Goal: Information Seeking & Learning: Learn about a topic

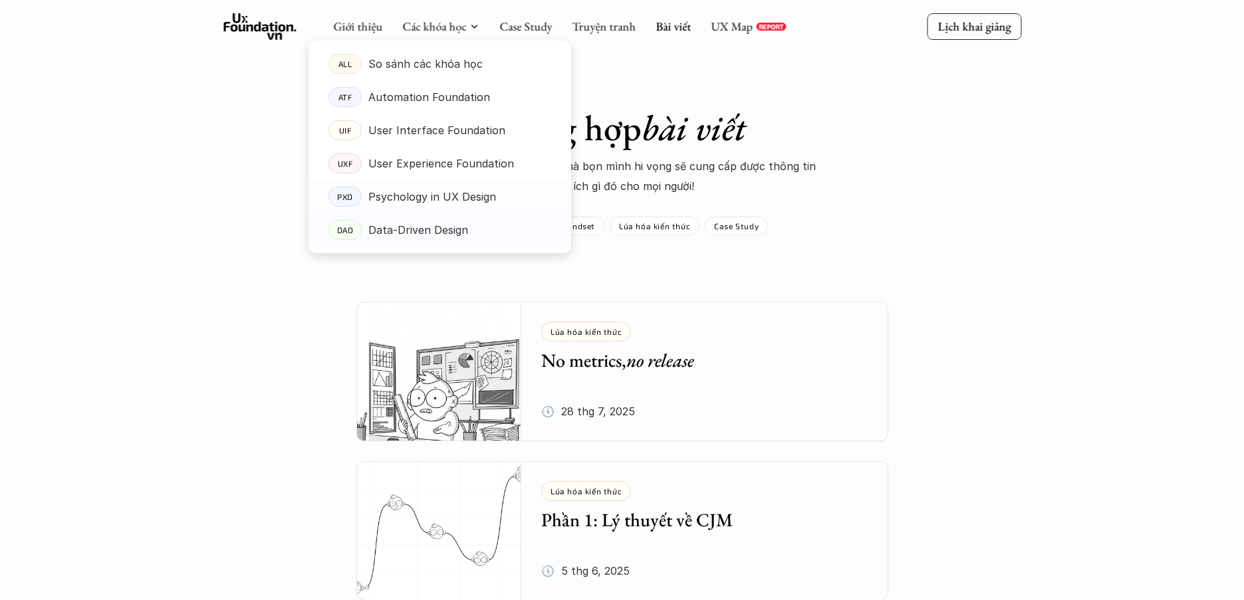
click at [412, 239] on p "Data-Driven Design" at bounding box center [418, 230] width 100 height 20
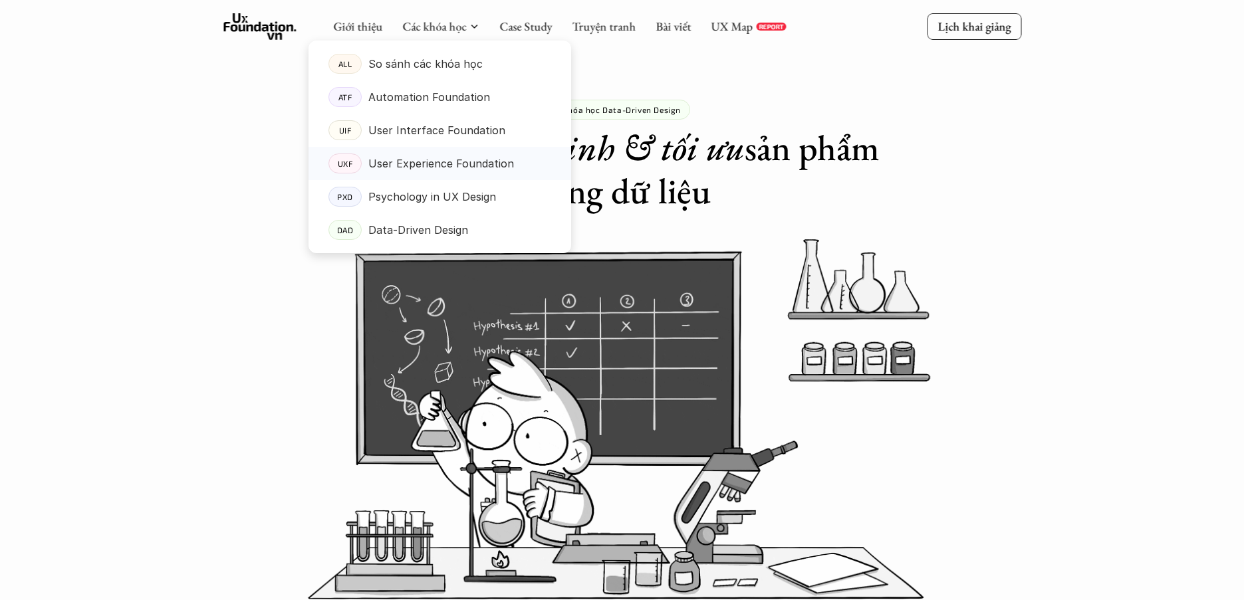
click at [423, 152] on link "UXF User Experience Foundation" at bounding box center [440, 163] width 263 height 33
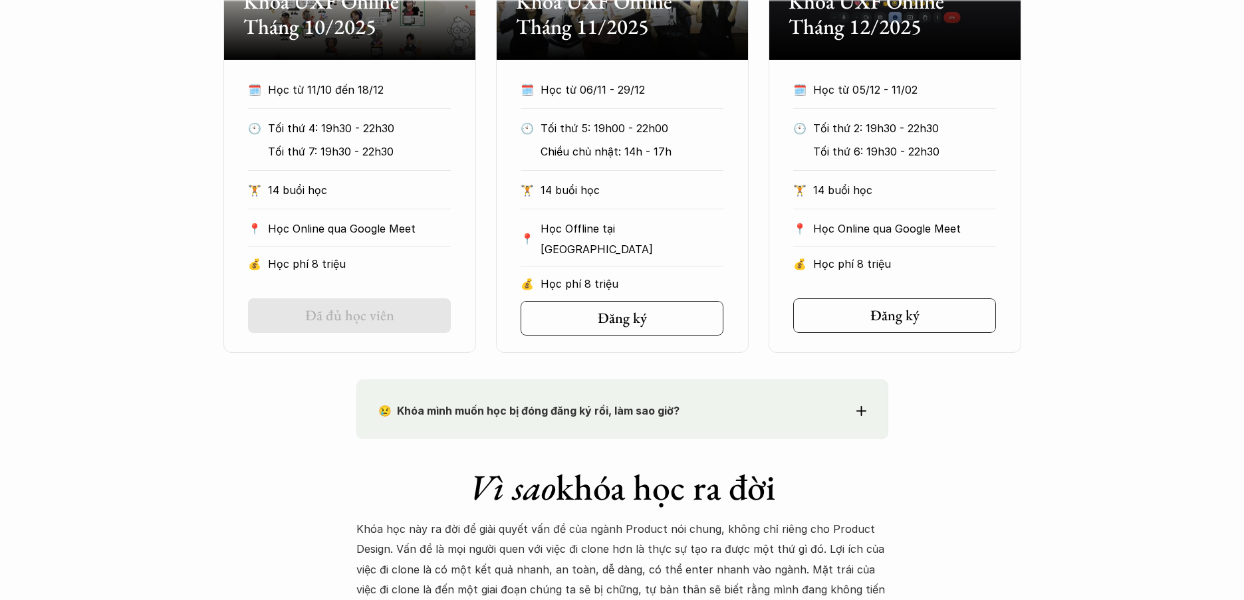
scroll to position [644, 0]
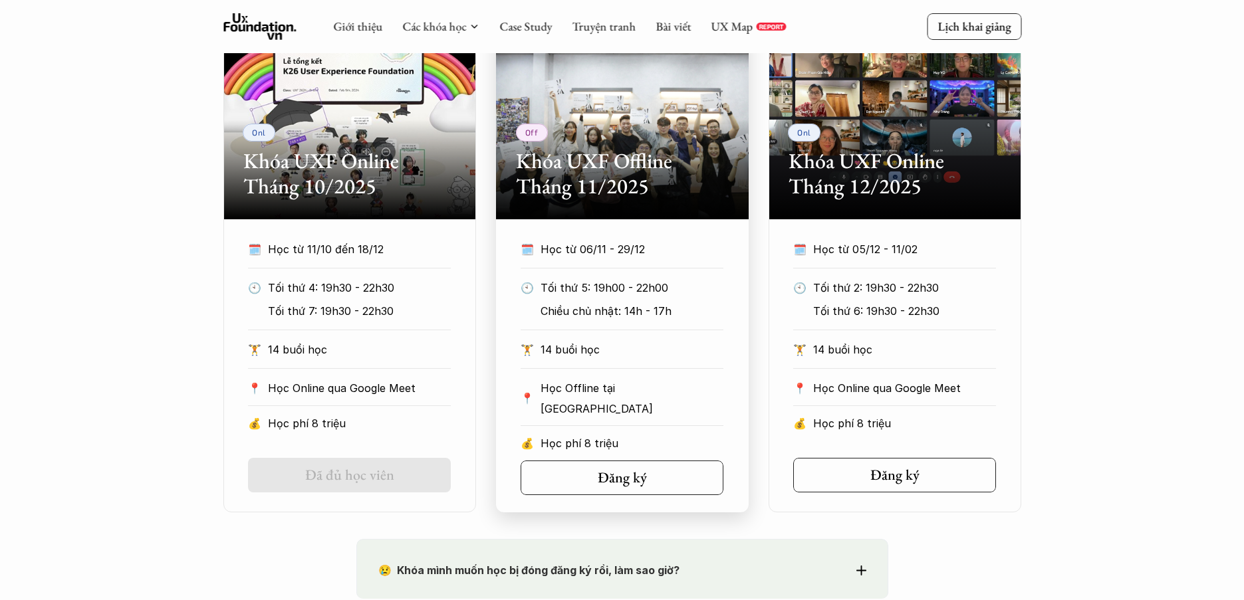
click at [627, 114] on div "Off Khóa UXF Offline Tháng 11/2025" at bounding box center [622, 119] width 253 height 199
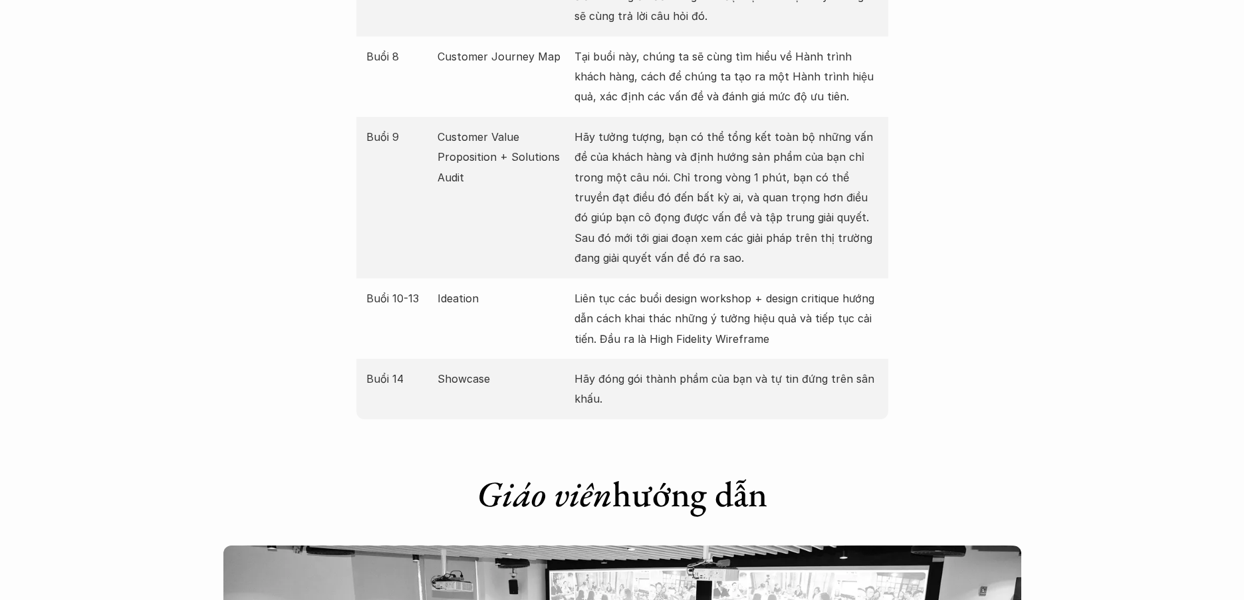
scroll to position [2378, 0]
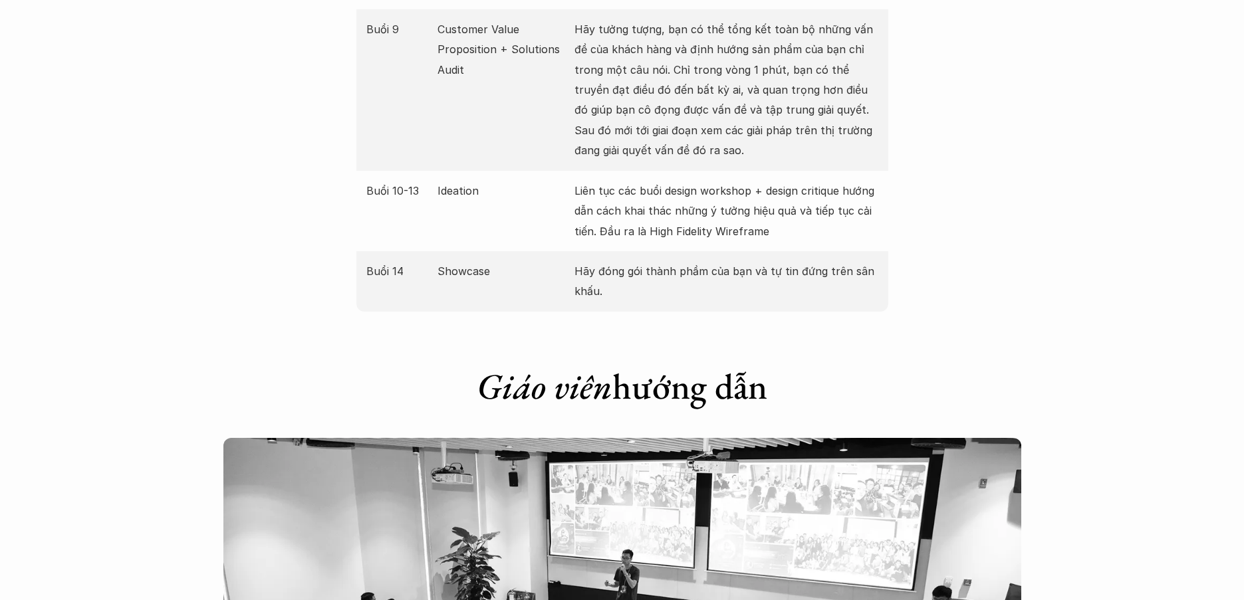
click at [458, 50] on p "Customer Value Proposition + Solutions Audit" at bounding box center [503, 49] width 130 height 61
click at [520, 291] on div "Buổi 14 Showcase Hãy đóng gói thành phầm của bạn và tự tin đứng trên sân khấu." at bounding box center [622, 281] width 532 height 61
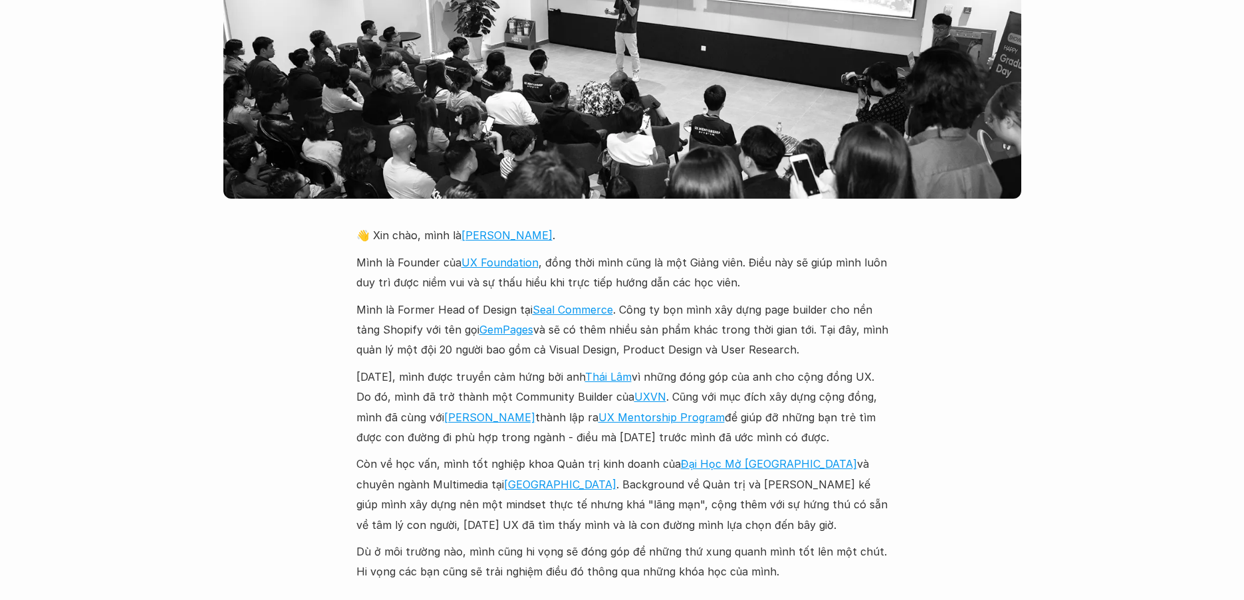
scroll to position [3066, 0]
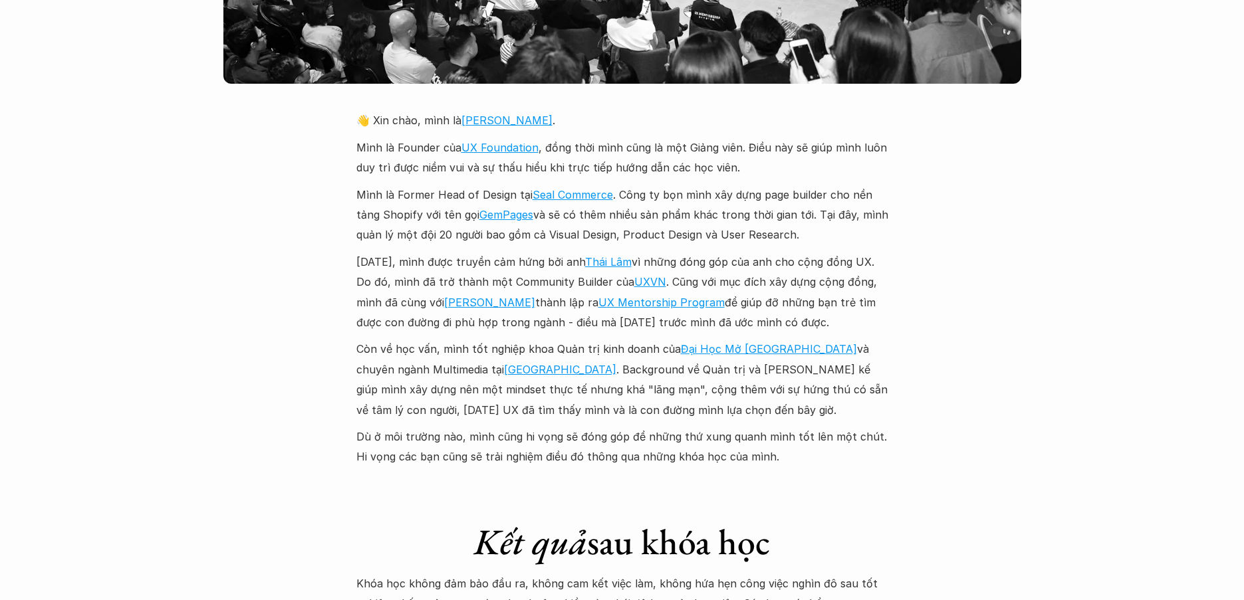
click at [727, 224] on p "Mình là Former Head of Design tại Seal Commerce . Công ty bọn mình xây dựng pag…" at bounding box center [622, 215] width 532 height 61
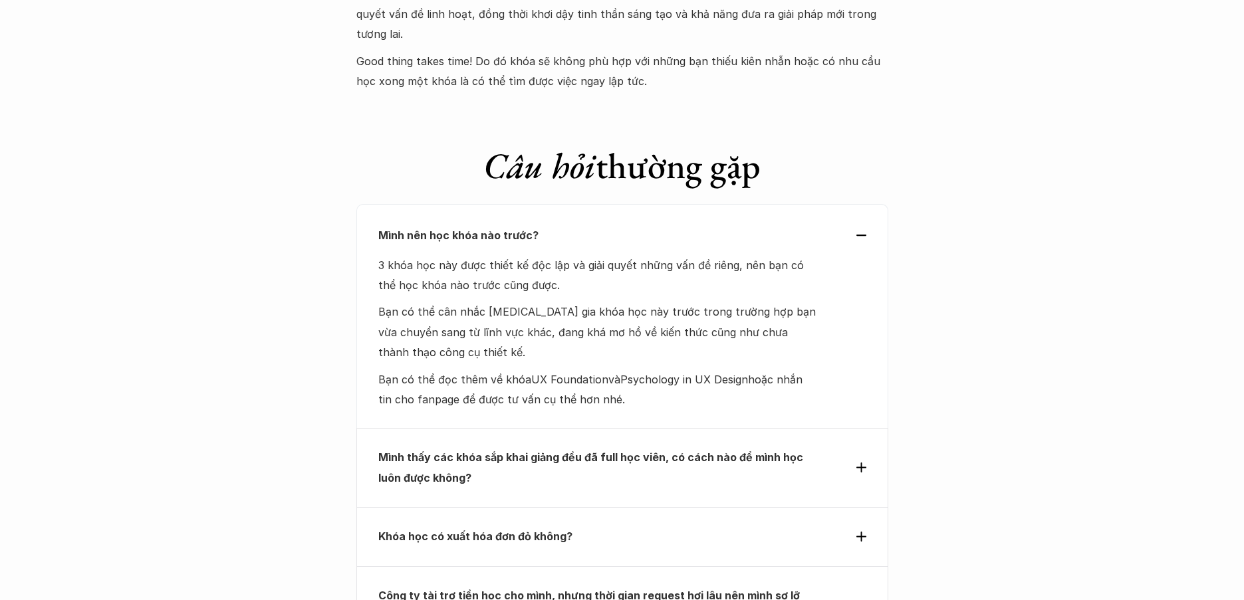
scroll to position [5579, 0]
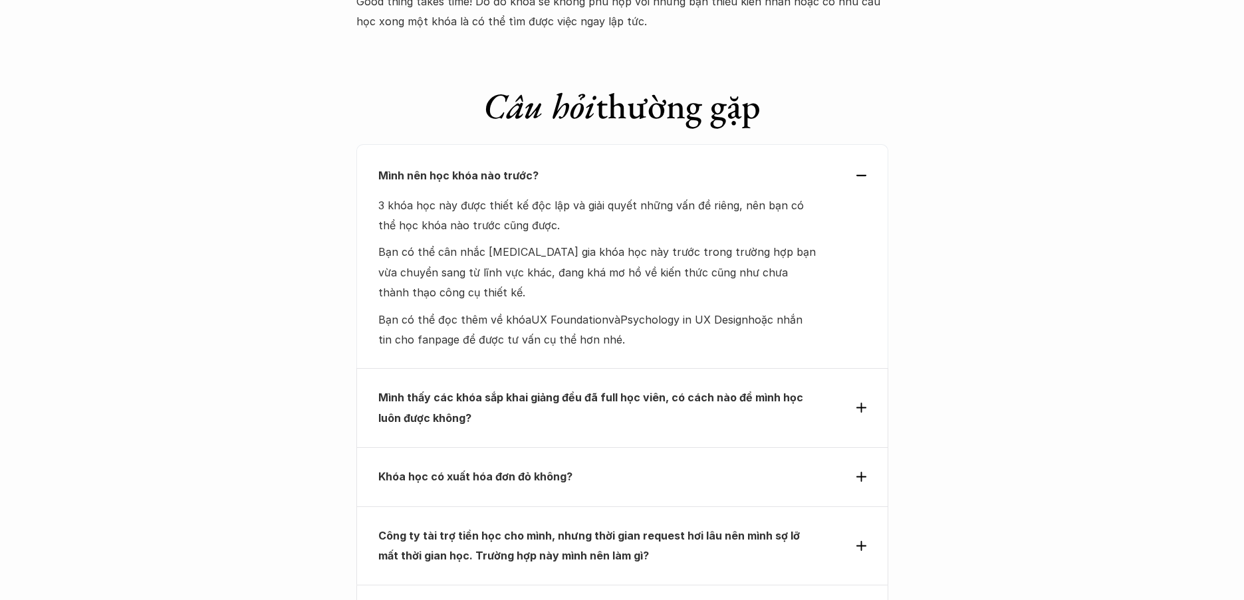
click at [648, 391] on strong "Mình thấy các khóa sắp khai giảng đều đã full học viên, có cách nào để mình học…" at bounding box center [592, 407] width 428 height 33
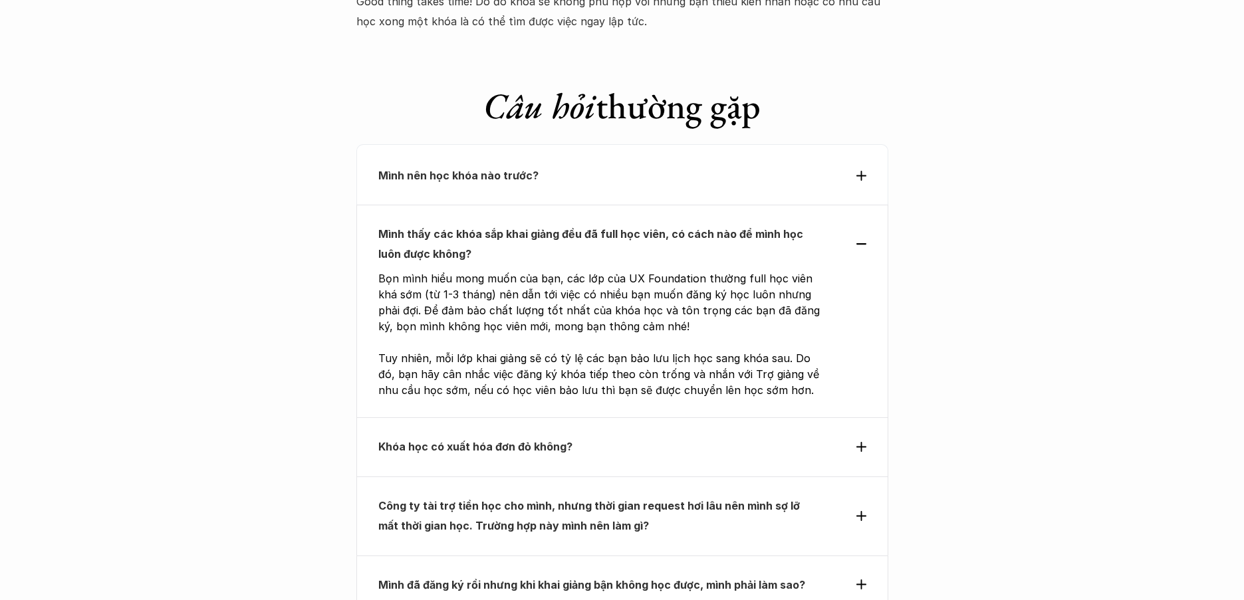
click at [639, 418] on div "Khóa học có xuất hóa đơn đỏ không?" at bounding box center [622, 447] width 532 height 59
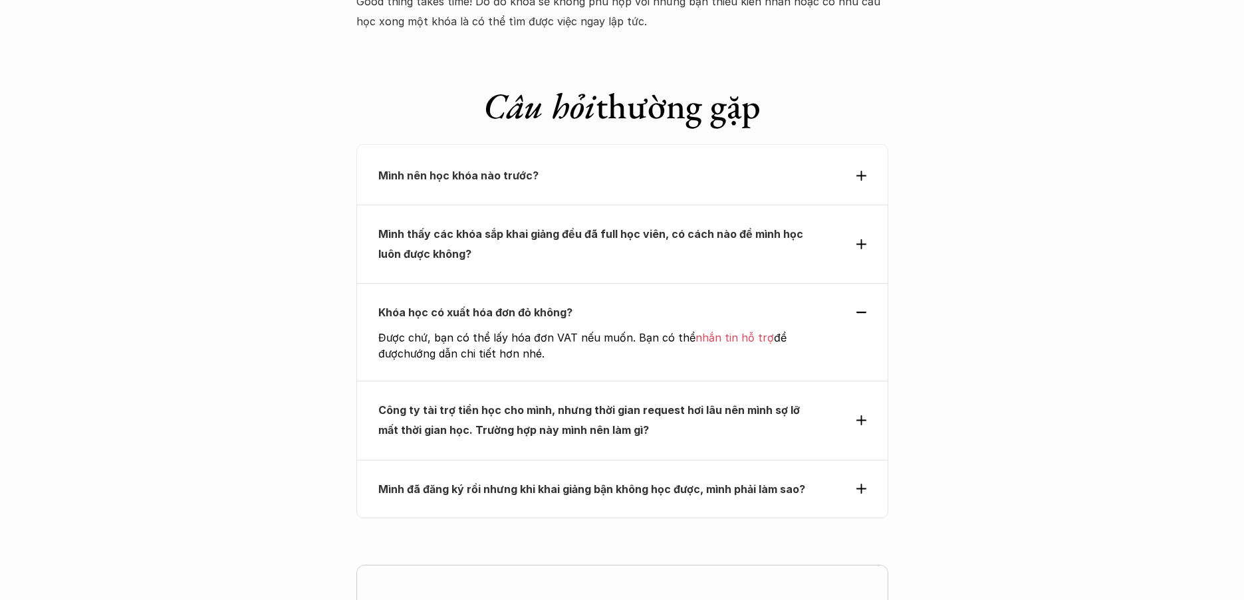
click at [646, 400] on p "Công ty tài trợ tiền học cho mình, nhưng thời gian request hơi lâu nên mình sợ …" at bounding box center [598, 420] width 440 height 41
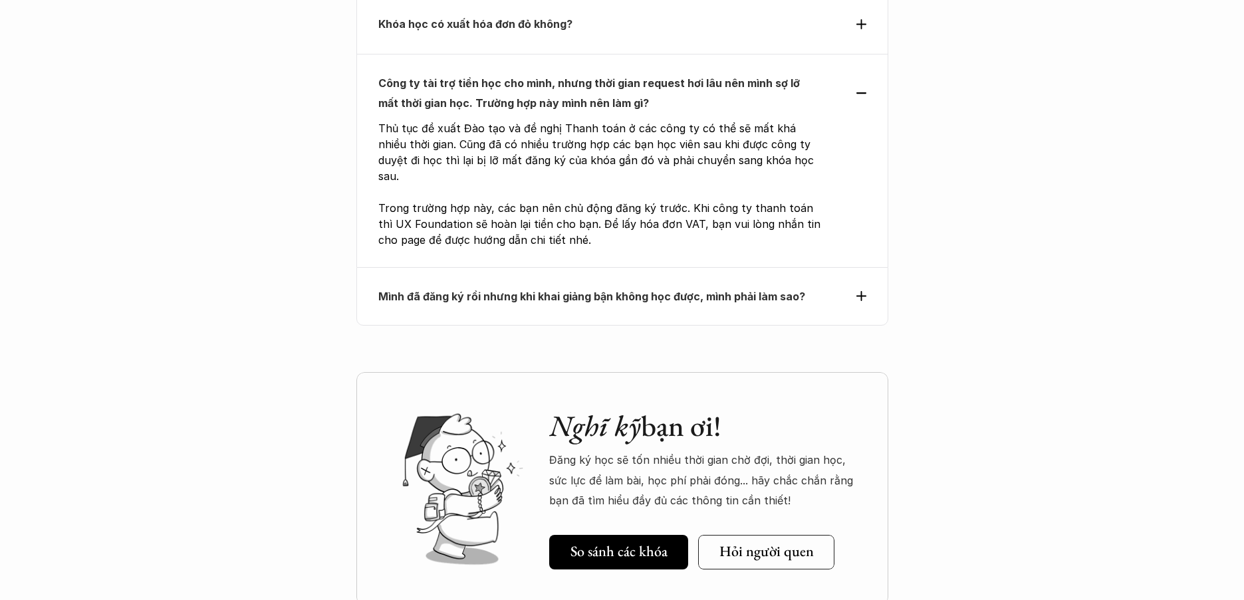
scroll to position [5875, 0]
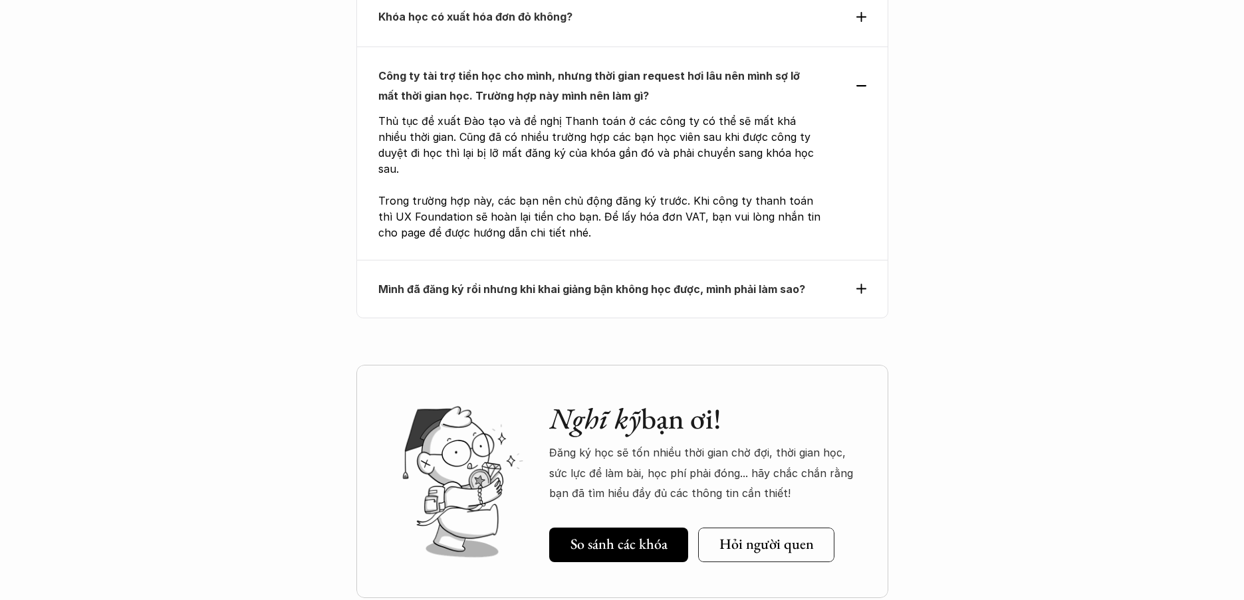
click at [537, 260] on div "Mình đã đăng ký rồi nhưng khi khai giảng bận không học được, mình phải làm sao?" at bounding box center [622, 289] width 532 height 59
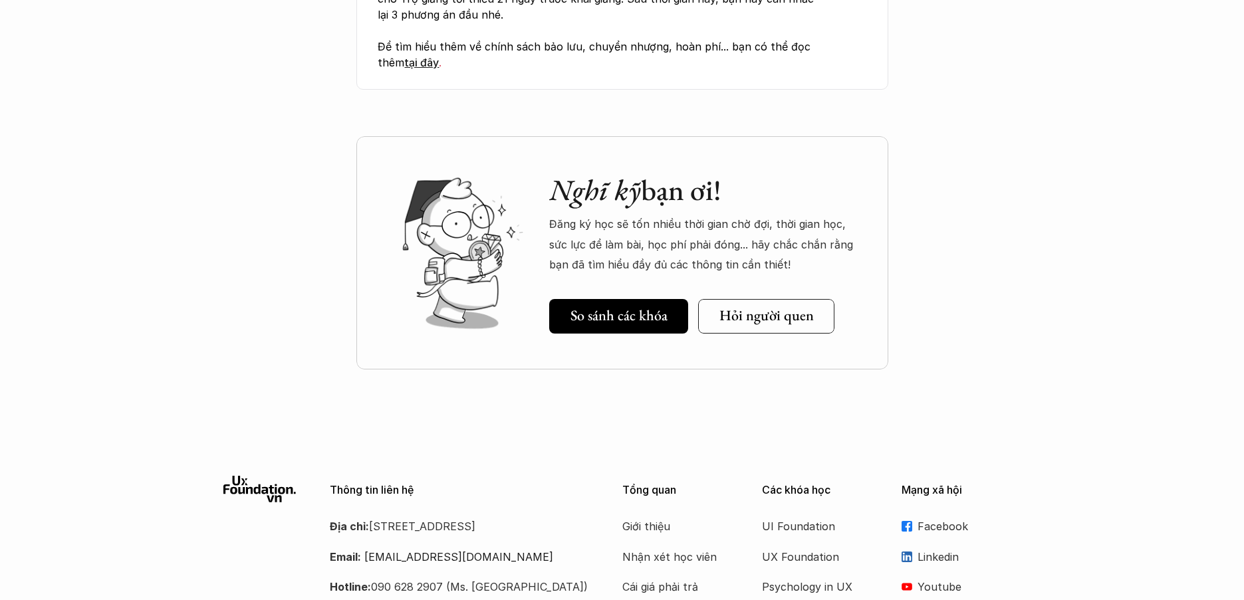
scroll to position [6395, 0]
